Goal: Task Accomplishment & Management: Manage account settings

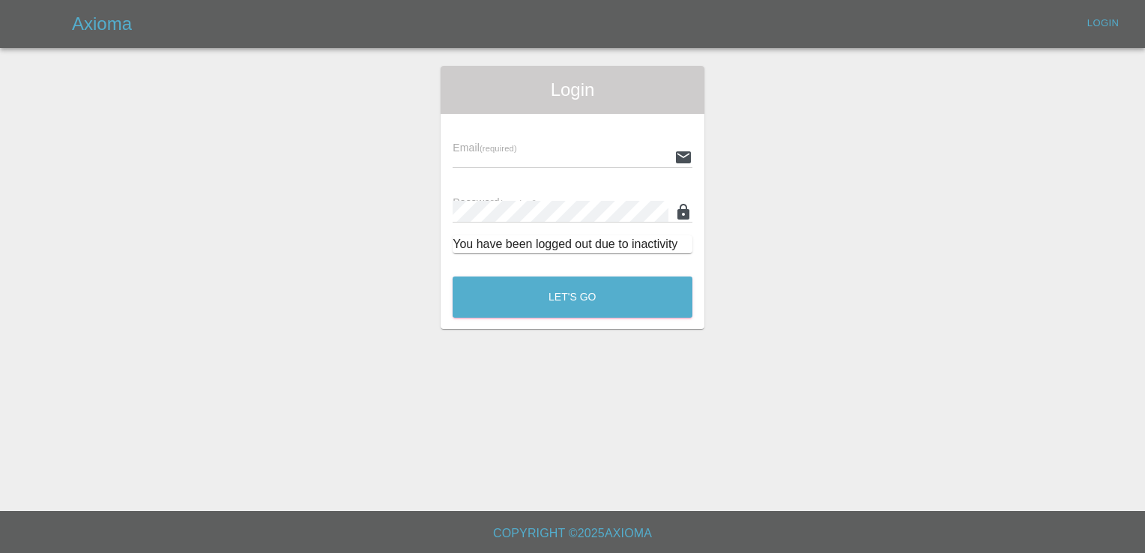
type input "[EMAIL_ADDRESS][DOMAIN_NAME]"
click at [569, 285] on button "Let's Go" at bounding box center [573, 296] width 240 height 41
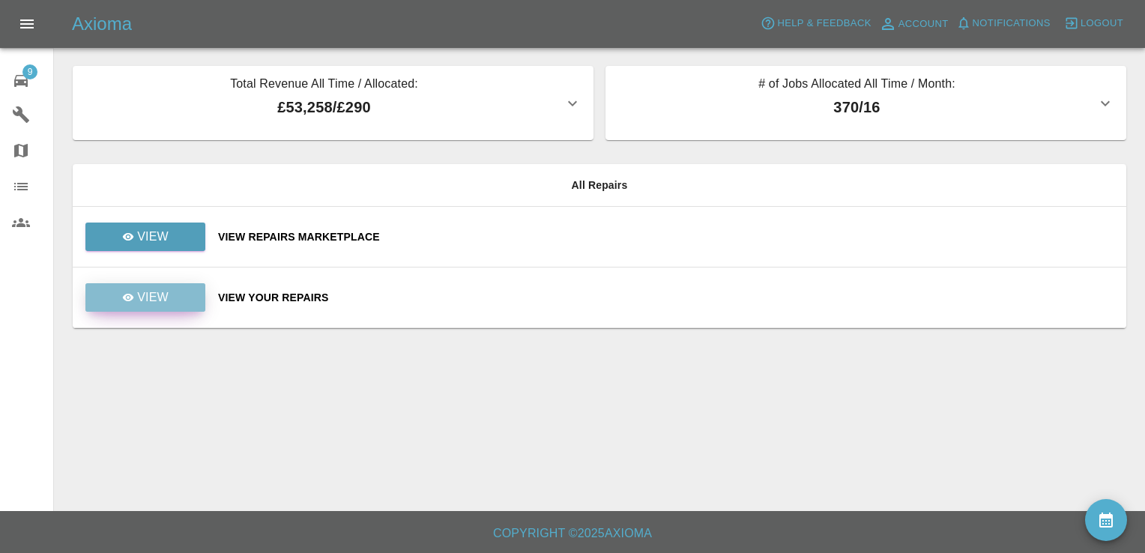
click at [173, 297] on link "View" at bounding box center [145, 297] width 120 height 28
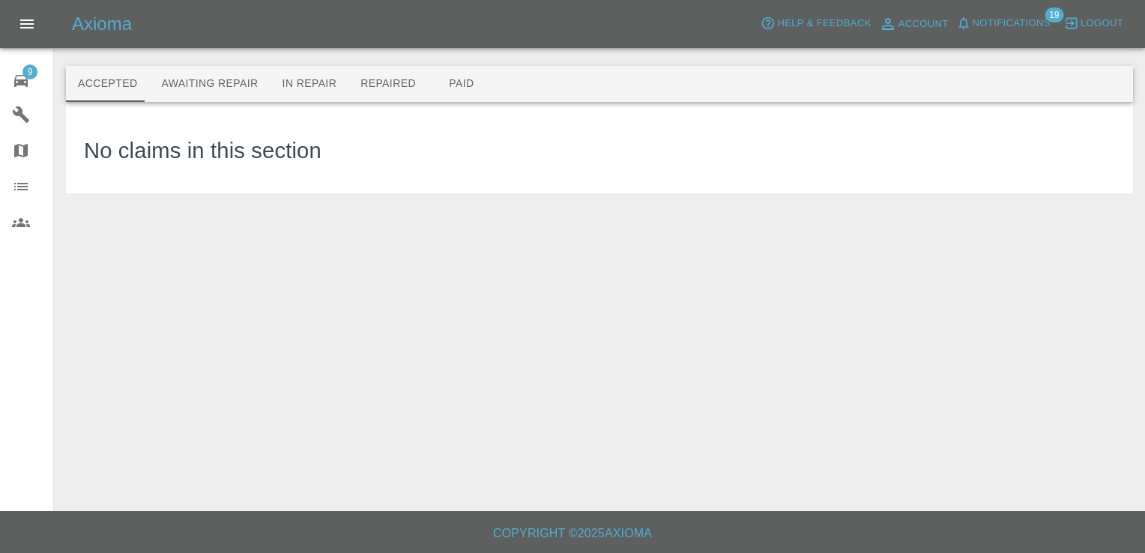
click at [27, 79] on icon at bounding box center [20, 81] width 13 height 12
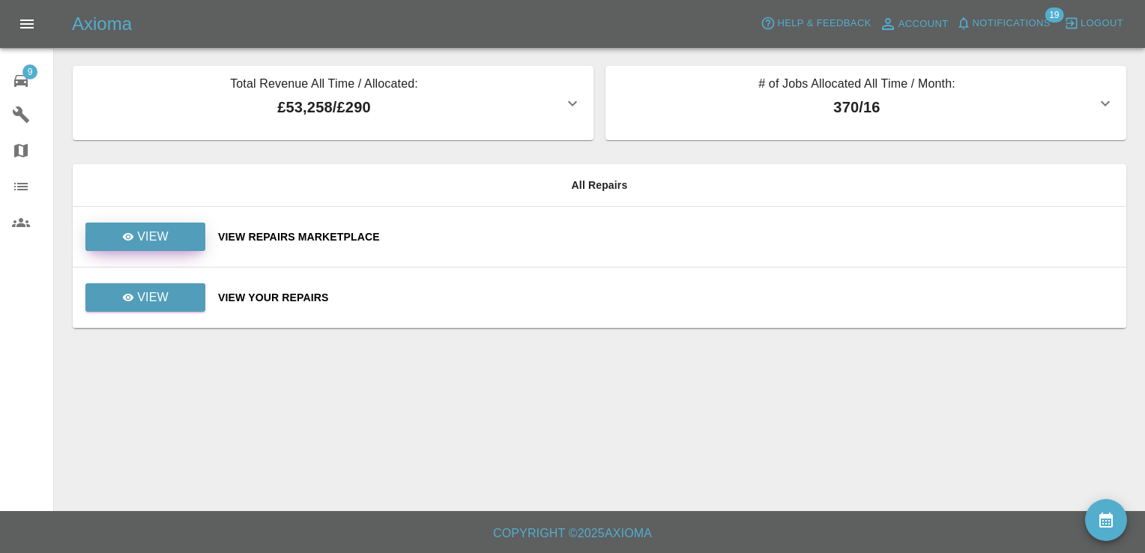
click at [178, 232] on link "View" at bounding box center [145, 237] width 120 height 28
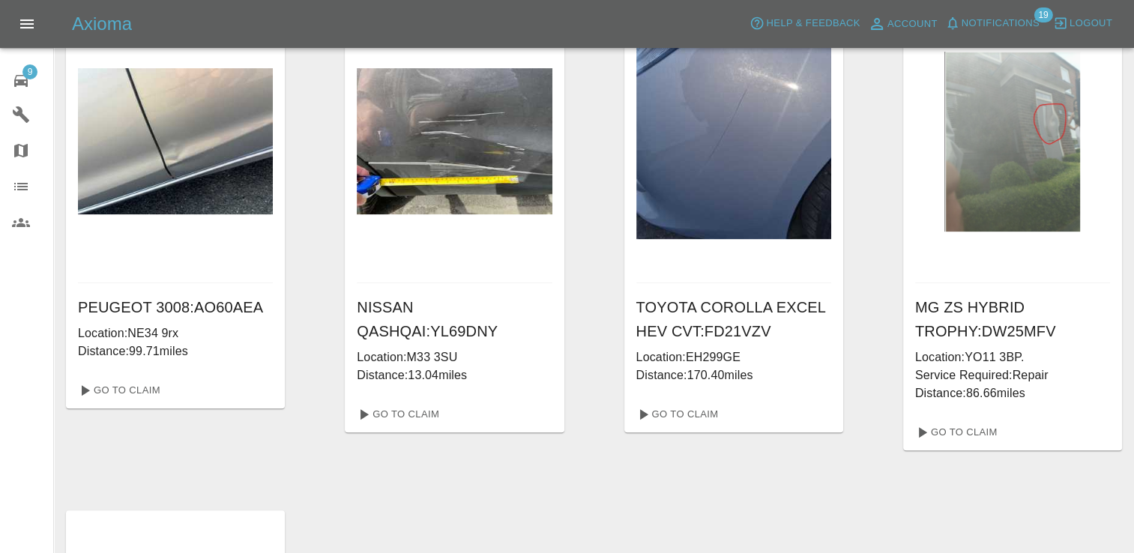
scroll to position [563, 0]
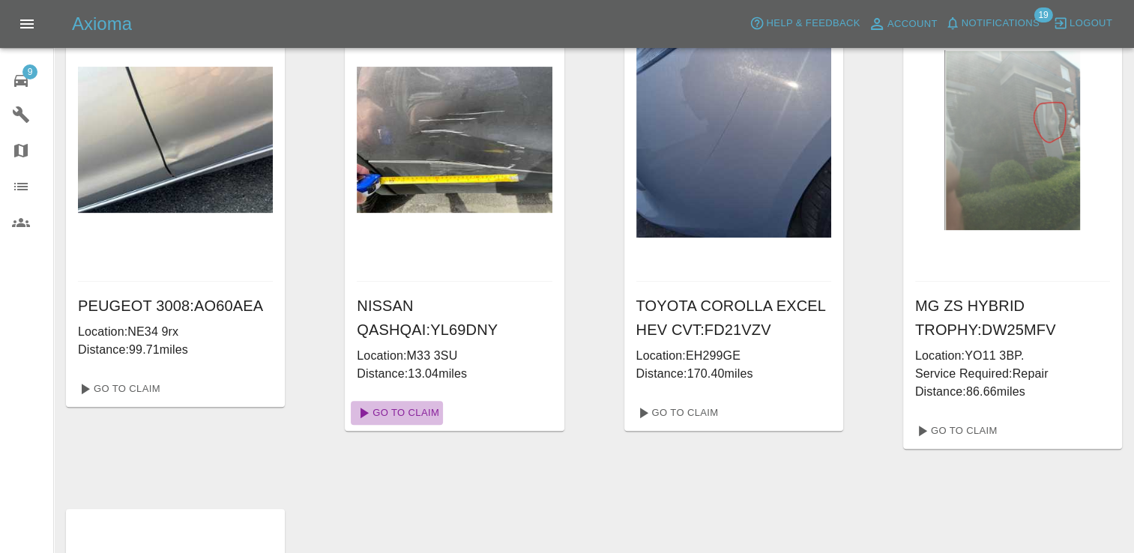
click at [400, 401] on link "Go To Claim" at bounding box center [397, 413] width 92 height 24
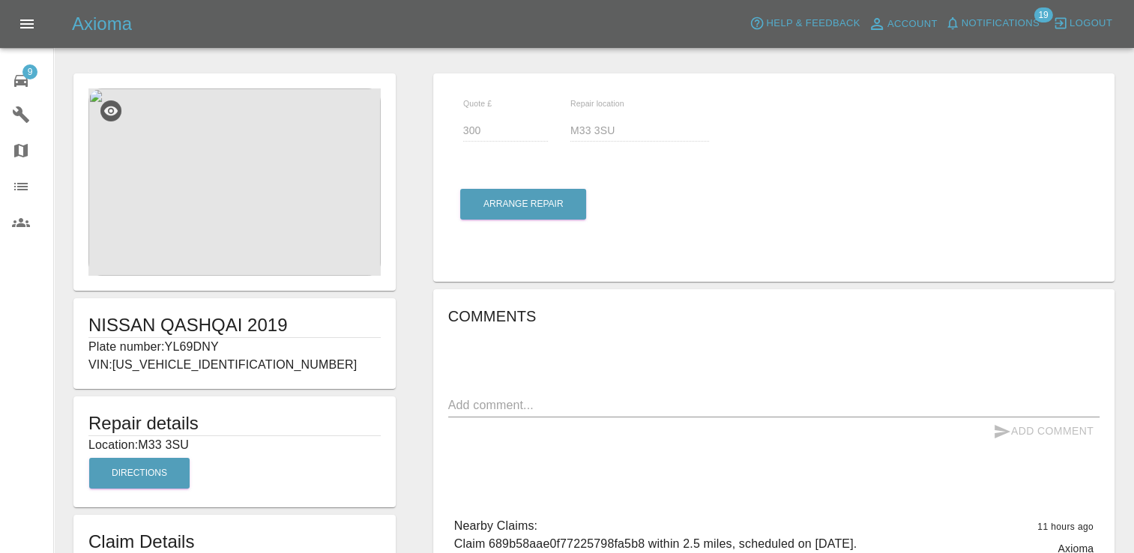
click at [291, 205] on img at bounding box center [234, 181] width 292 height 187
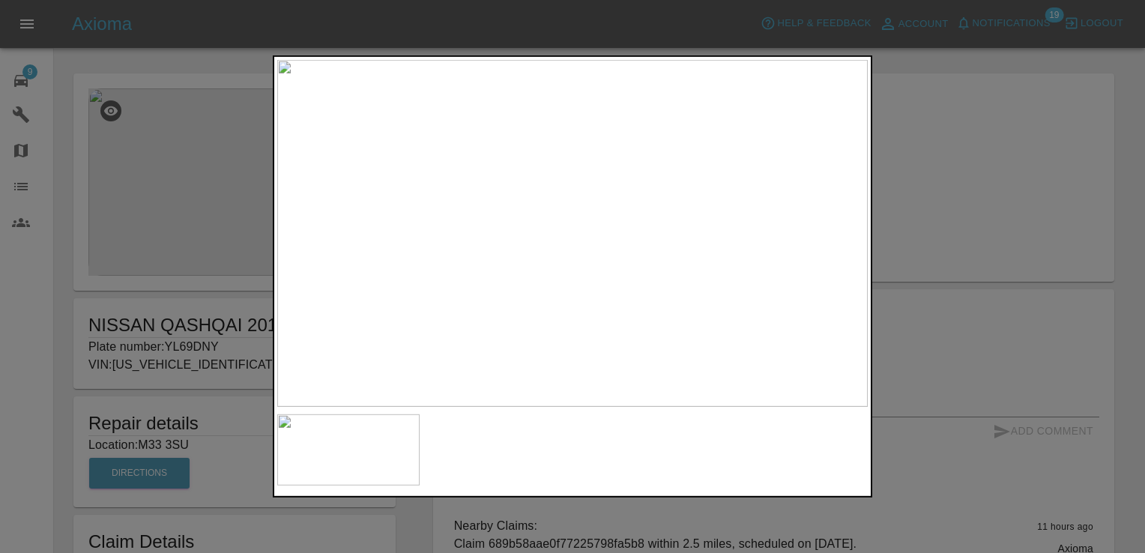
click at [952, 193] on div at bounding box center [572, 276] width 1145 height 553
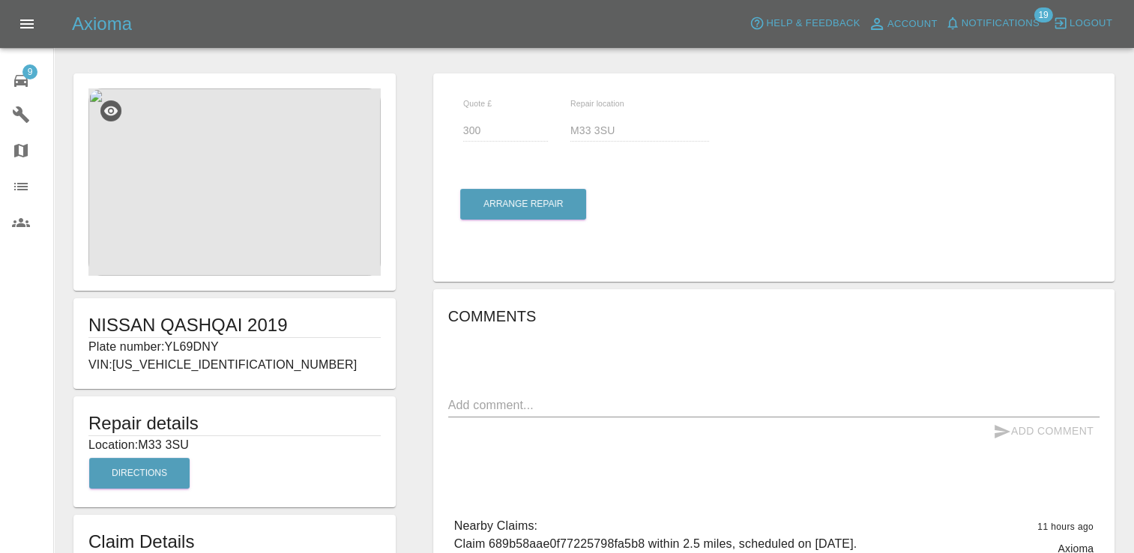
click at [252, 209] on img at bounding box center [234, 181] width 292 height 187
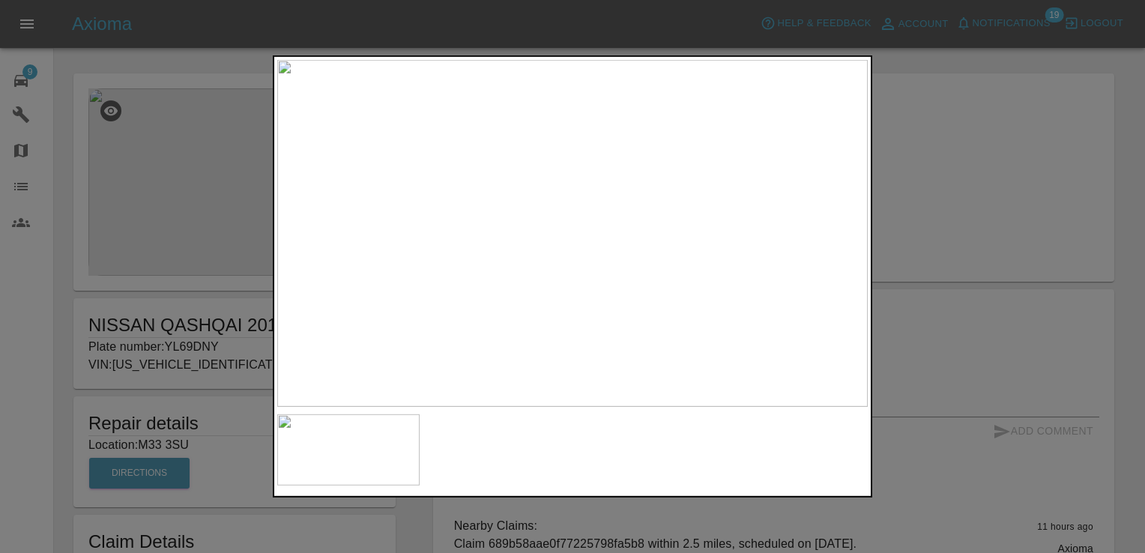
click at [973, 161] on div at bounding box center [572, 276] width 1145 height 553
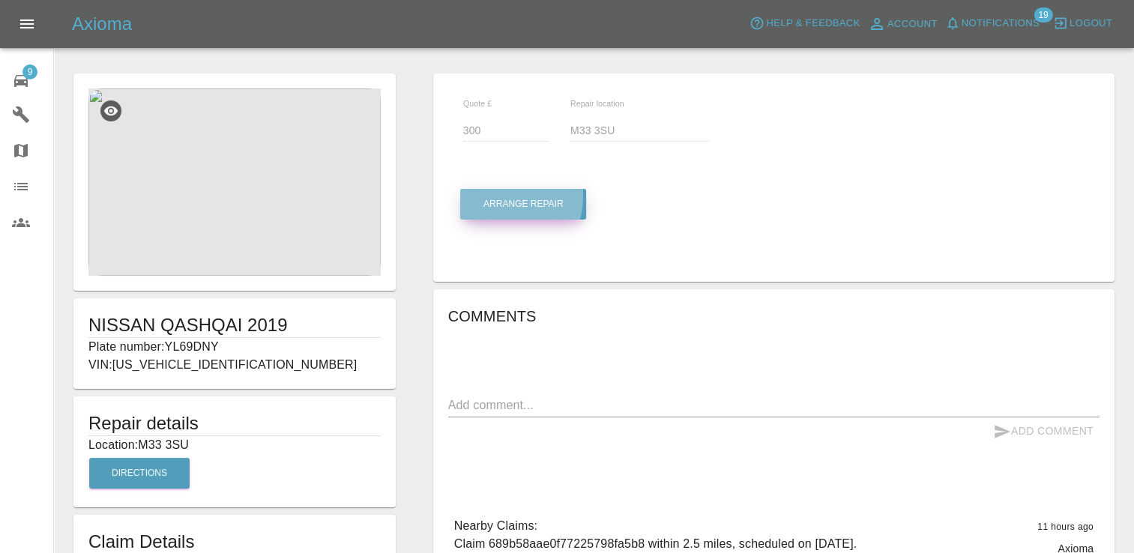
click at [502, 196] on button "Arrange Repair" at bounding box center [523, 204] width 126 height 31
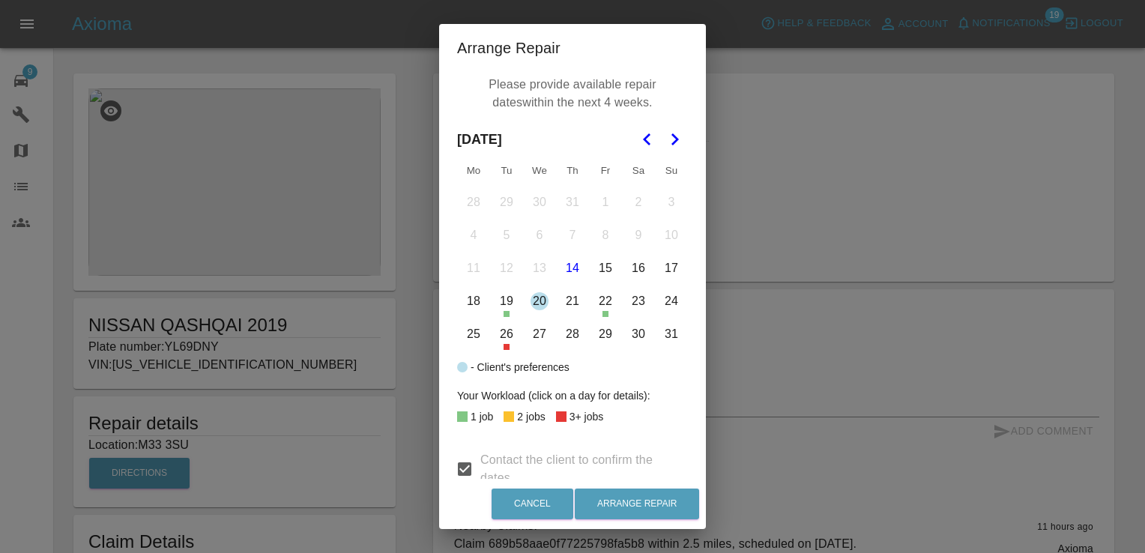
click at [665, 136] on icon "Go to the Next Month" at bounding box center [674, 139] width 18 height 18
click at [535, 199] on button "3" at bounding box center [539, 202] width 31 height 31
click at [567, 199] on button "4" at bounding box center [572, 202] width 31 height 31
click at [596, 199] on button "5" at bounding box center [605, 202] width 31 height 31
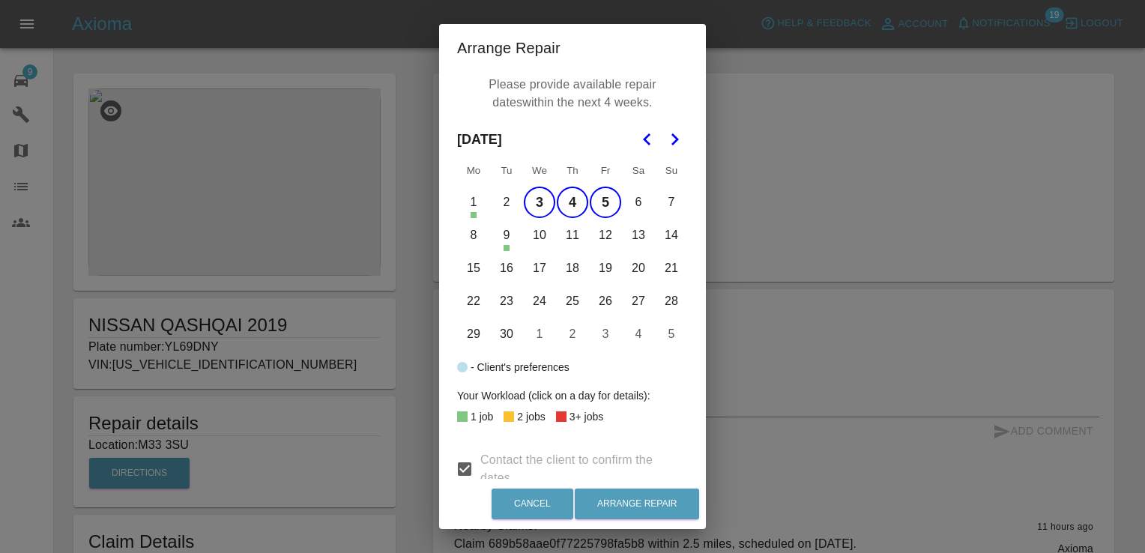
click at [469, 239] on button "8" at bounding box center [473, 235] width 31 height 31
click at [500, 234] on button "9" at bounding box center [506, 235] width 31 height 31
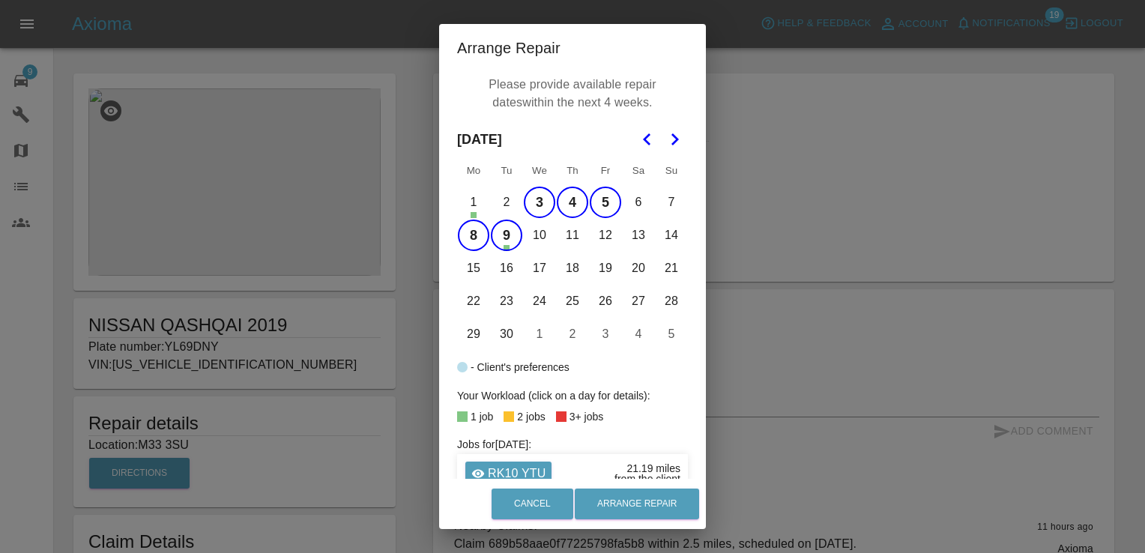
click at [533, 235] on button "10" at bounding box center [539, 235] width 31 height 31
click at [571, 235] on button "11" at bounding box center [572, 235] width 31 height 31
click at [600, 233] on button "12" at bounding box center [605, 235] width 31 height 31
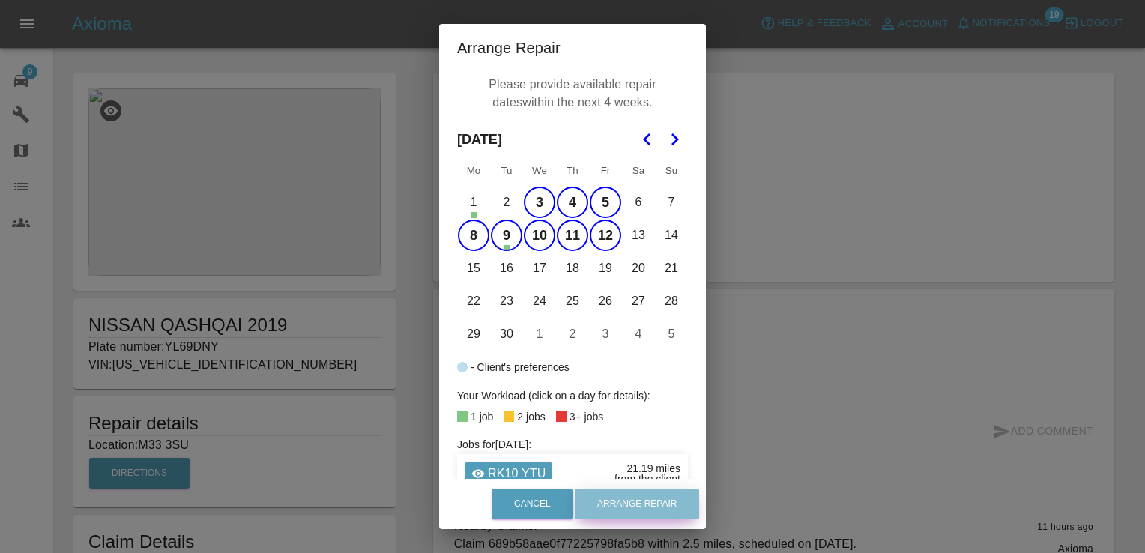
click at [665, 504] on button "Arrange Repair" at bounding box center [637, 504] width 124 height 31
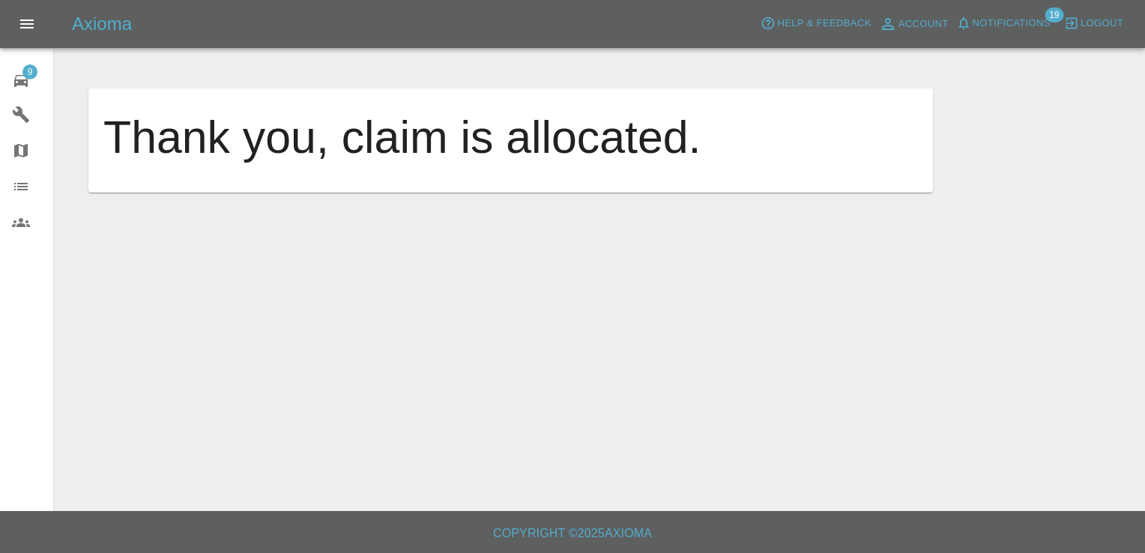
click at [26, 67] on span "9" at bounding box center [29, 71] width 15 height 15
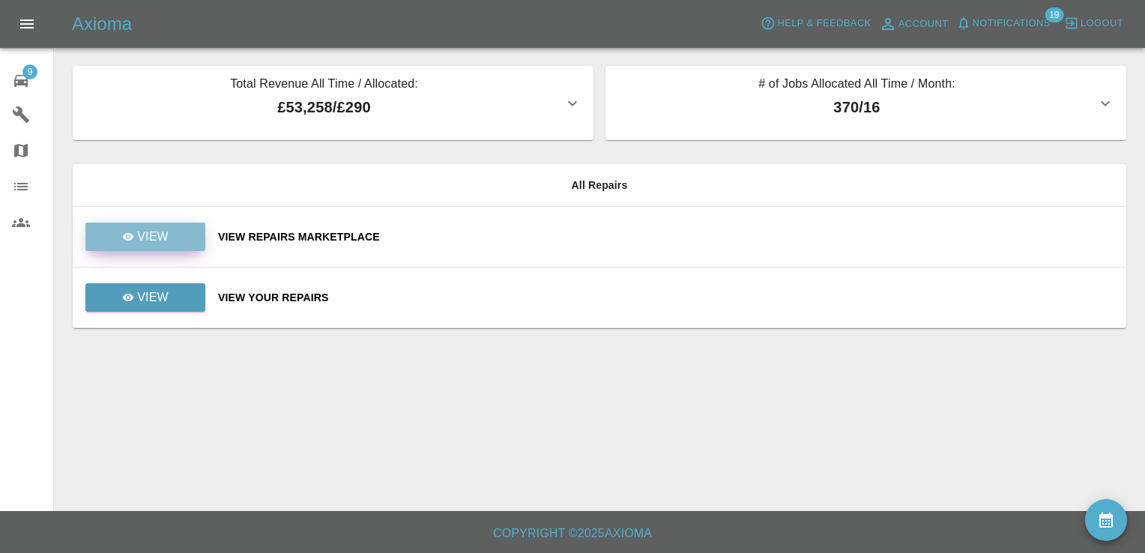
click at [156, 241] on p "View" at bounding box center [152, 237] width 31 height 18
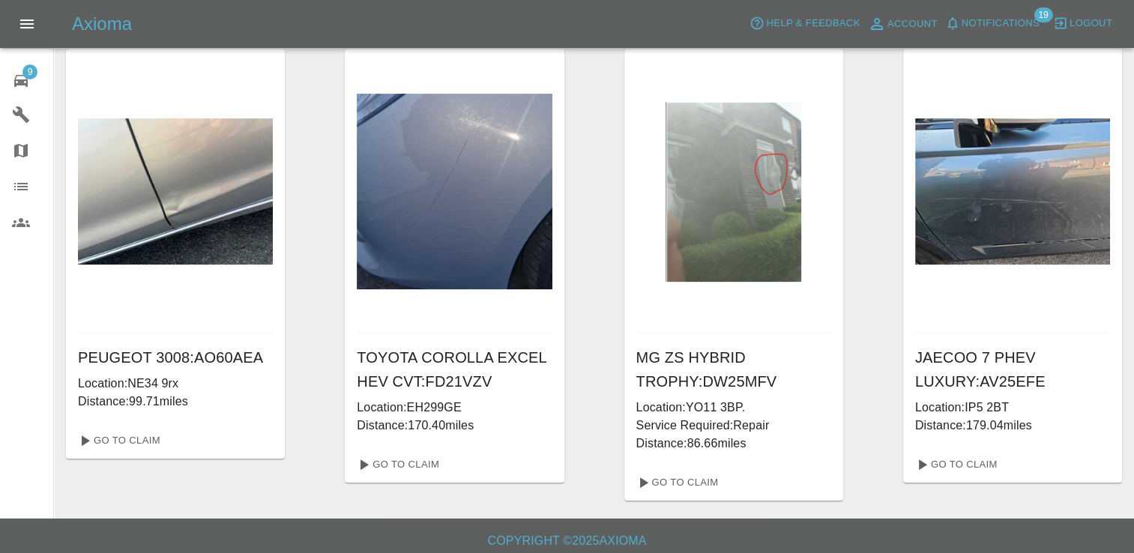
scroll to position [519, 0]
